Goal: Information Seeking & Learning: Learn about a topic

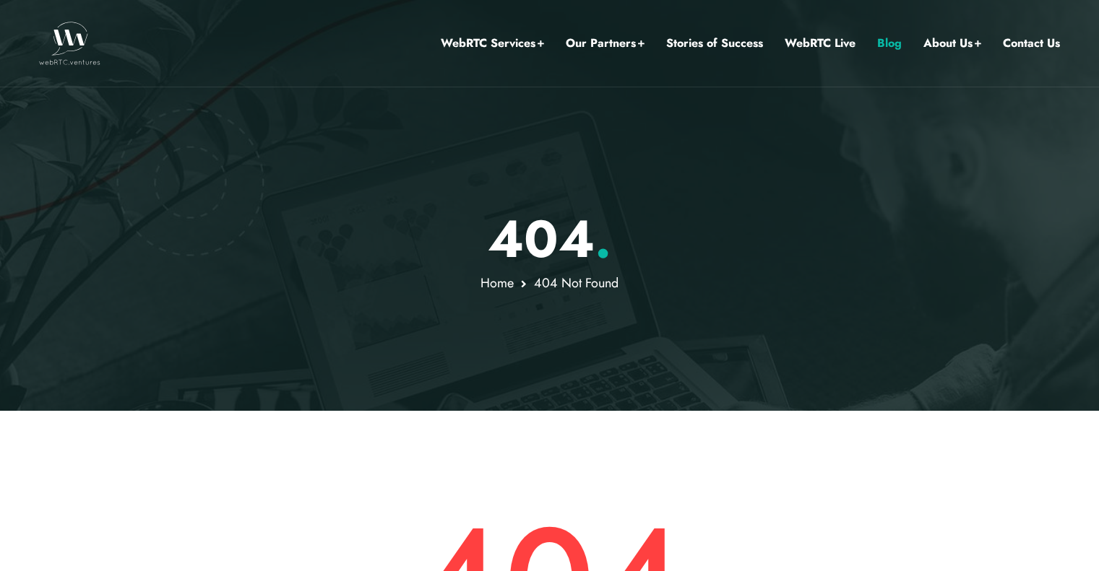
click at [877, 48] on link "Blog" at bounding box center [889, 43] width 25 height 19
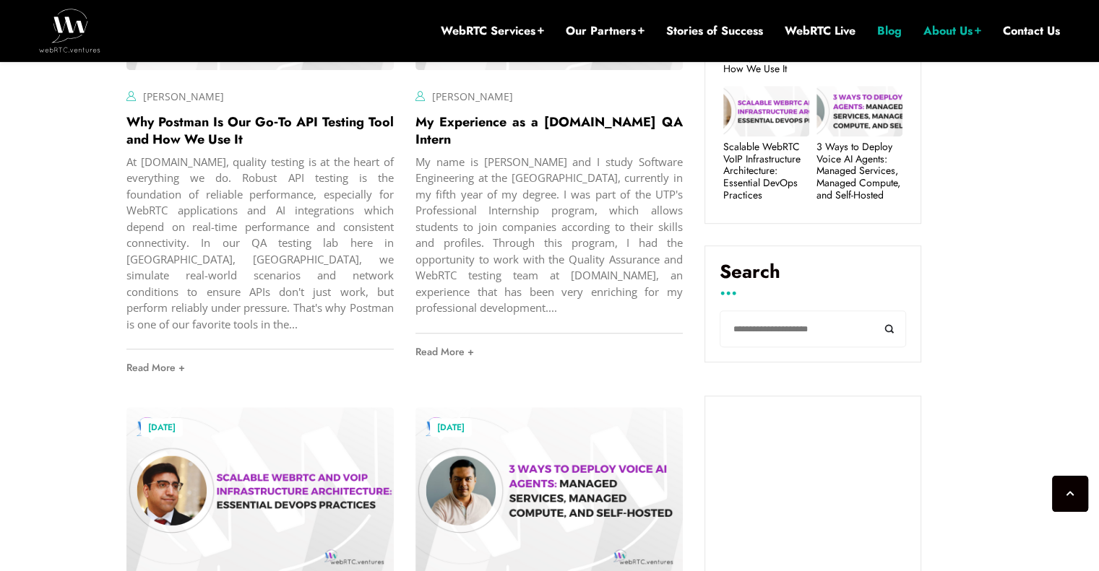
scroll to position [638, 0]
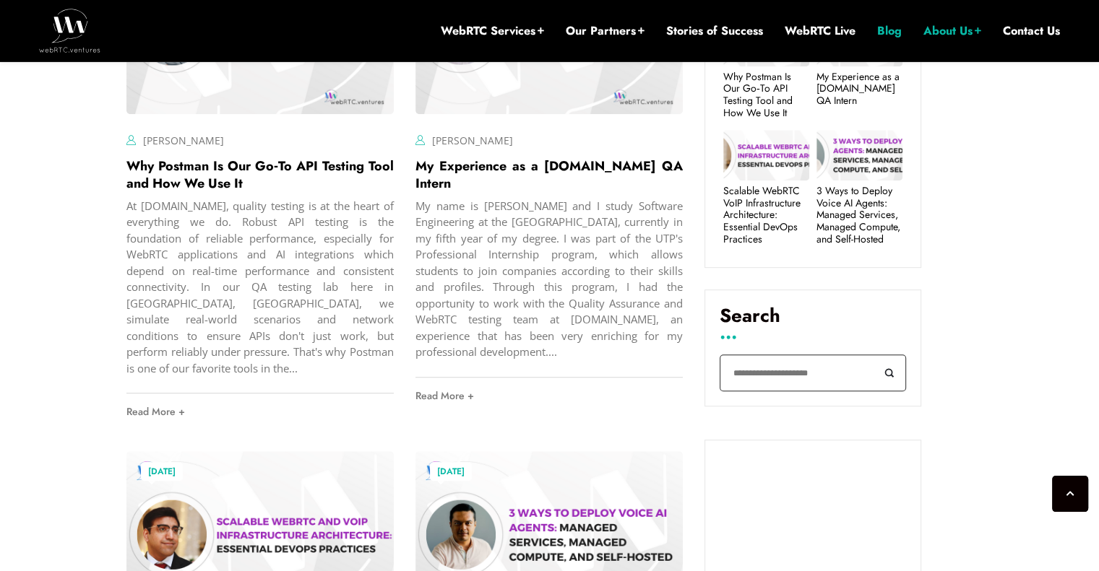
click at [766, 369] on input "Search" at bounding box center [812, 373] width 186 height 37
type input "***"
click at [901, 366] on button "Search" at bounding box center [889, 373] width 33 height 37
click at [891, 371] on button "Search" at bounding box center [889, 373] width 33 height 37
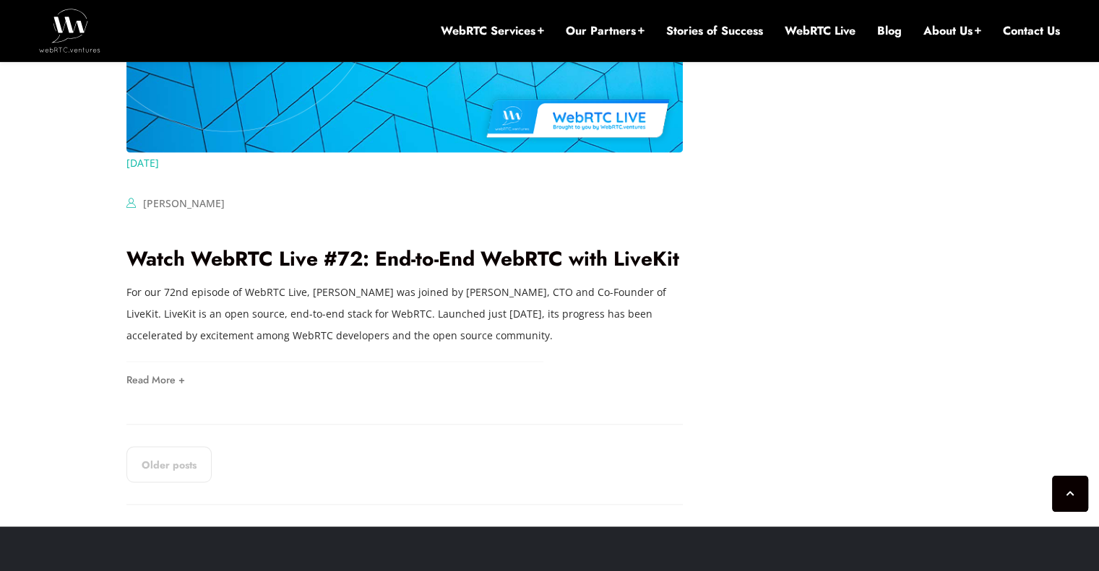
scroll to position [2614, 0]
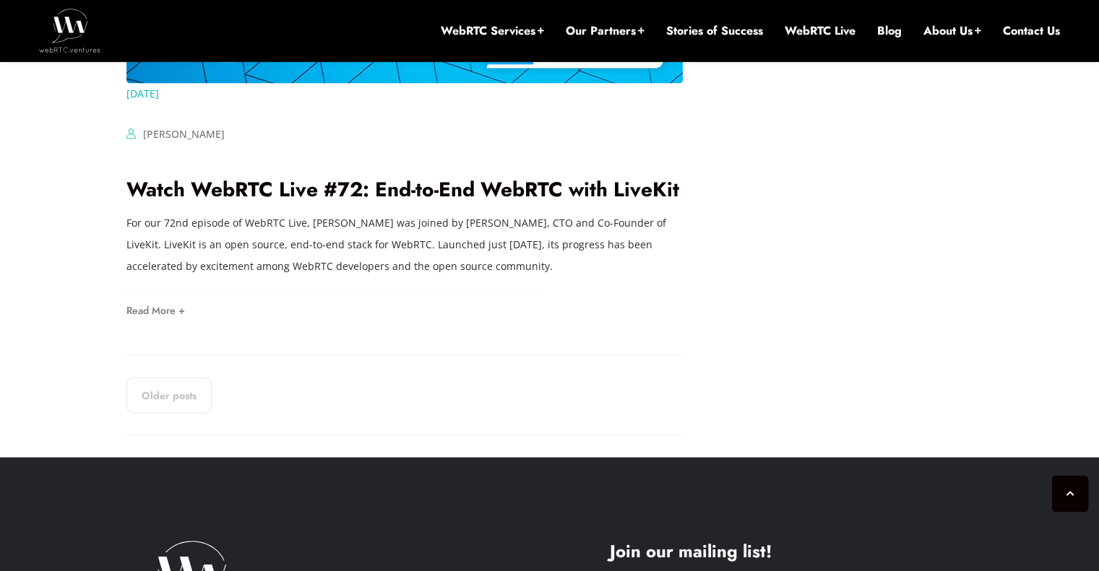
click at [196, 230] on p "For our 72nd episode of WebRTC Live, [PERSON_NAME] was joined by [PERSON_NAME],…" at bounding box center [404, 244] width 556 height 65
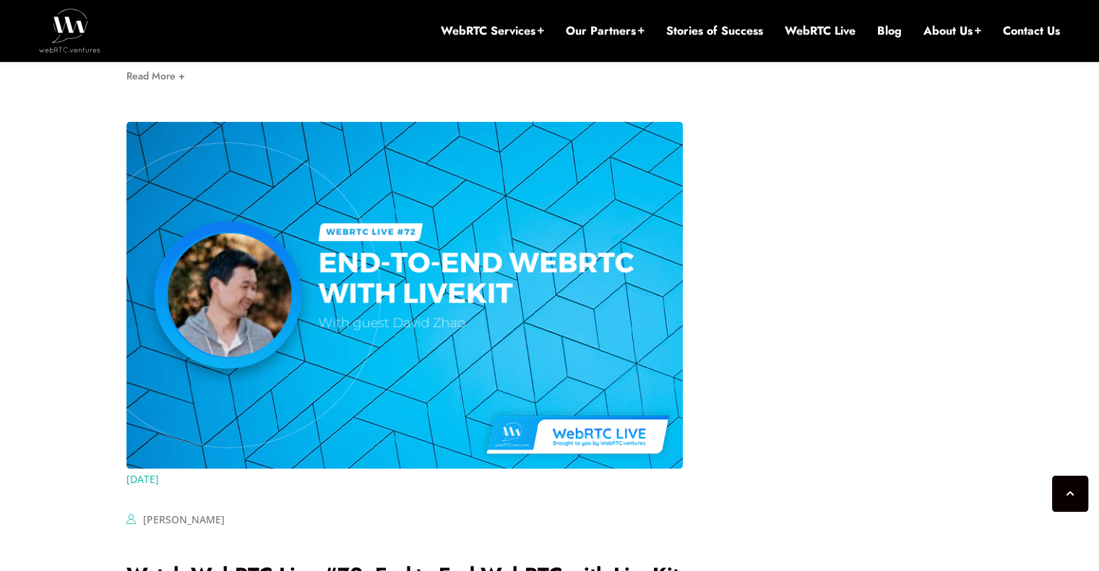
scroll to position [2253, 0]
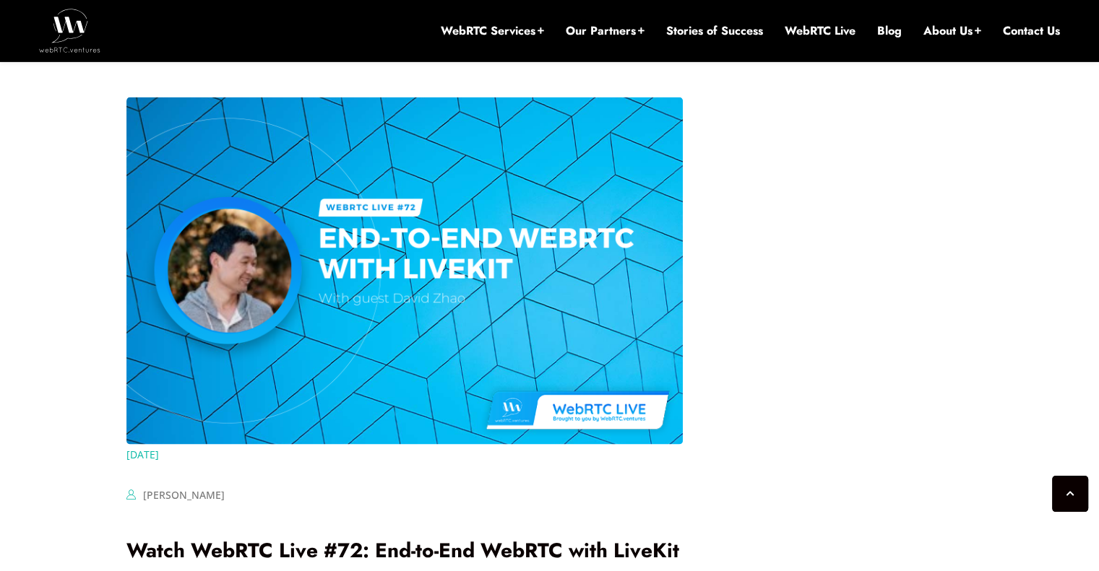
click at [468, 286] on img at bounding box center [404, 270] width 556 height 347
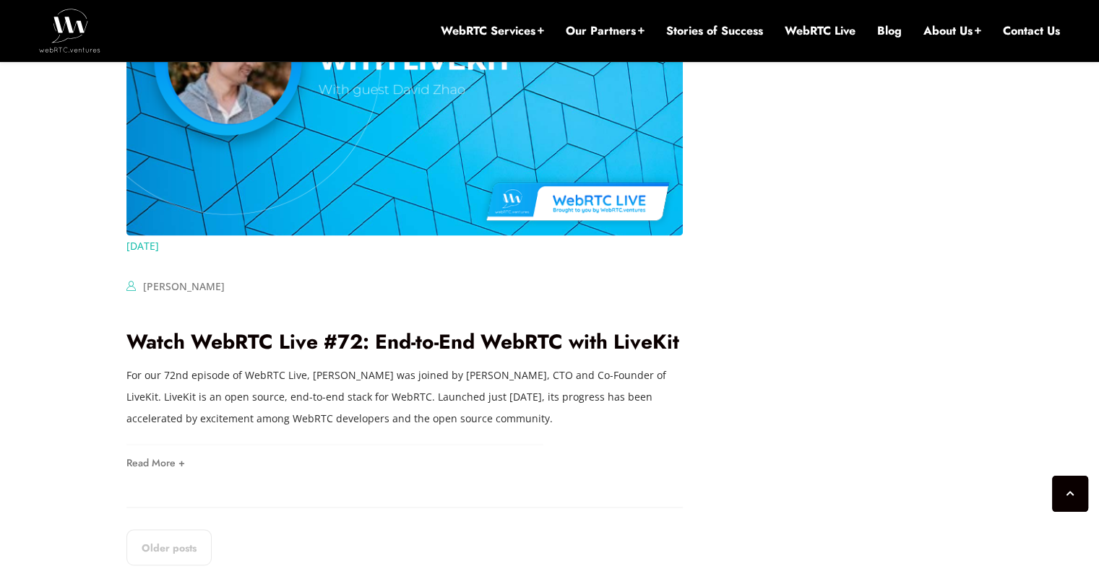
scroll to position [2470, 0]
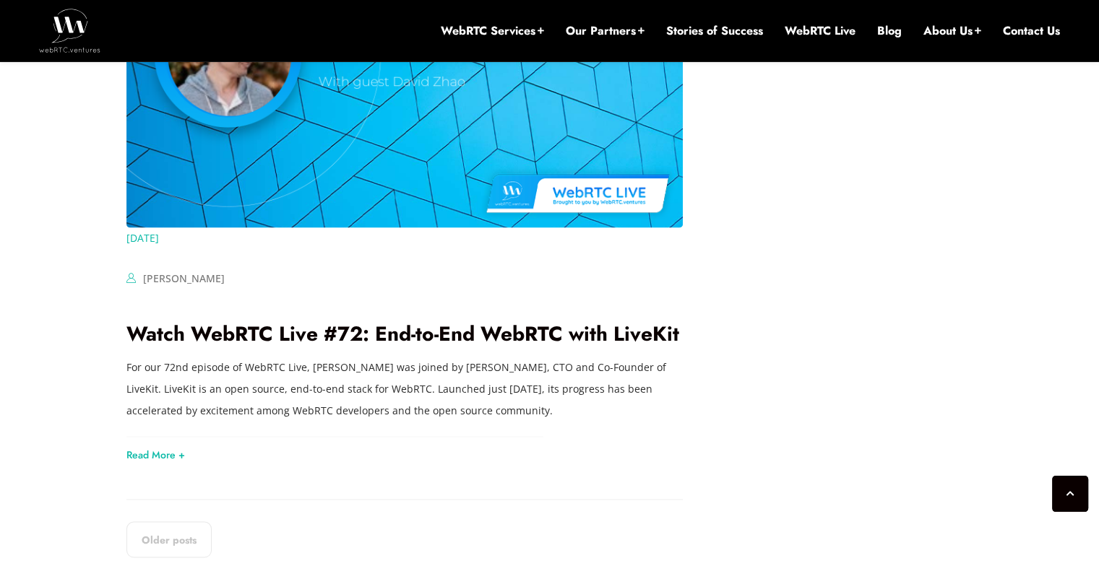
click at [173, 456] on link "Read More +" at bounding box center [155, 454] width 59 height 10
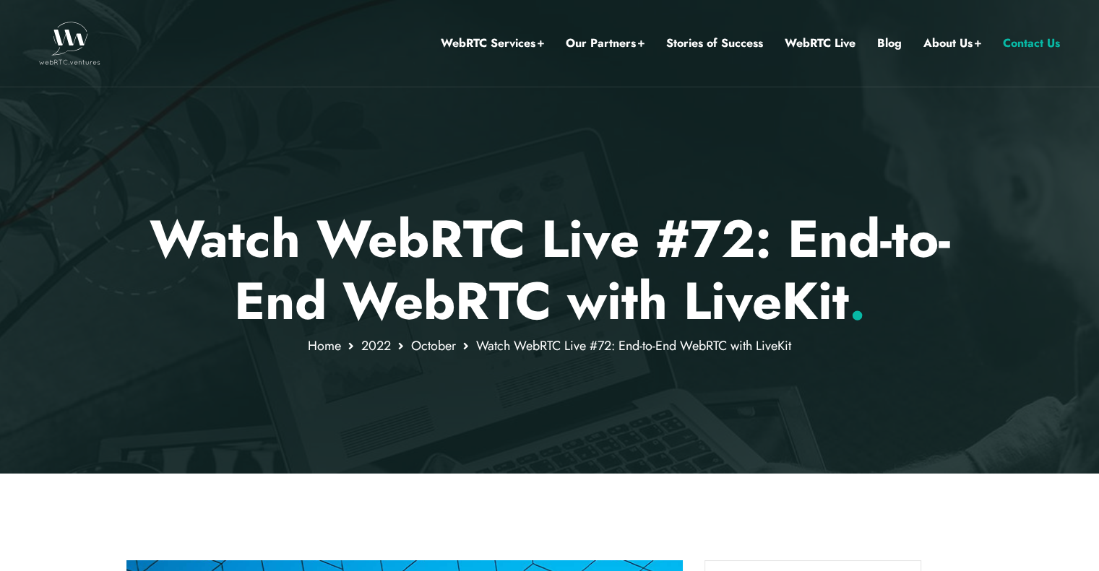
click at [1026, 16] on li "Contact Us" at bounding box center [1030, 43] width 57 height 87
click at [599, 467] on div at bounding box center [549, 237] width 1099 height 474
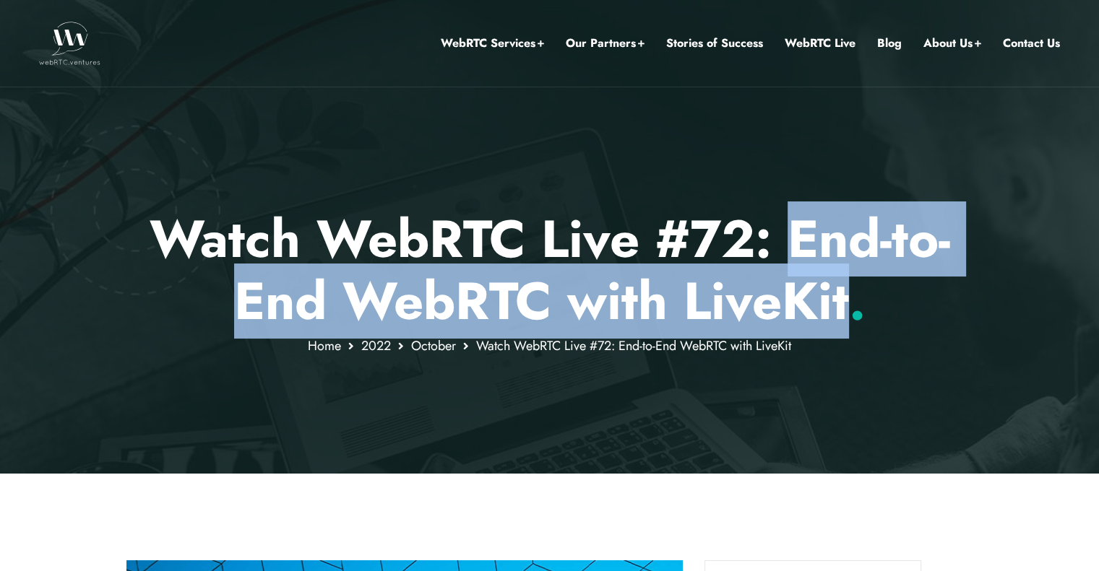
drag, startPoint x: 788, startPoint y: 230, endPoint x: 844, endPoint y: 304, distance: 92.7
click at [844, 304] on p "Watch WebRTC Live #72: End-to-End WebRTC with LiveKit ." at bounding box center [549, 270] width 846 height 125
copy p "End-to-End WebRTC with LiveKit"
